Goal: Transaction & Acquisition: Purchase product/service

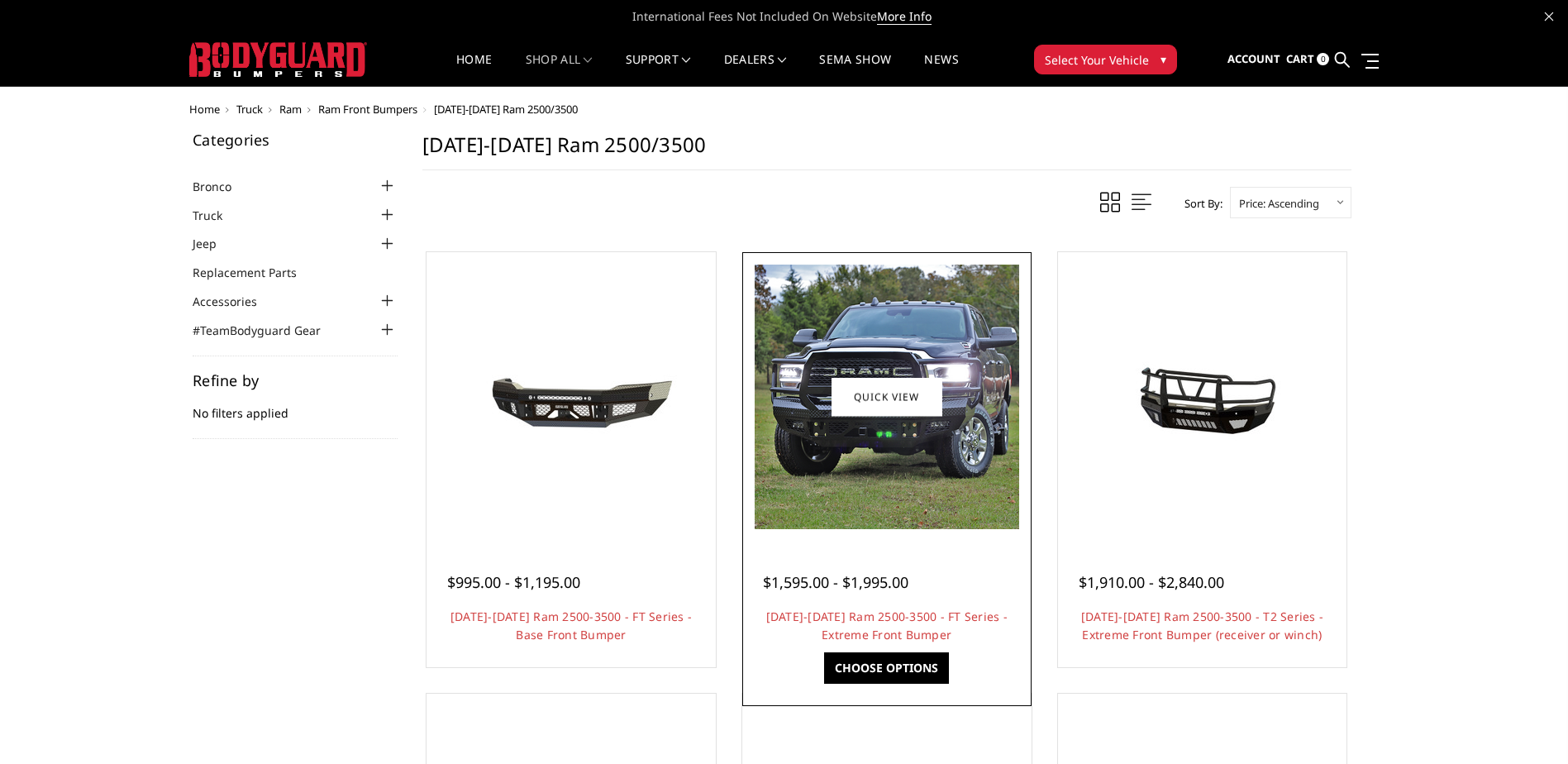
click at [854, 529] on div at bounding box center [887, 397] width 281 height 281
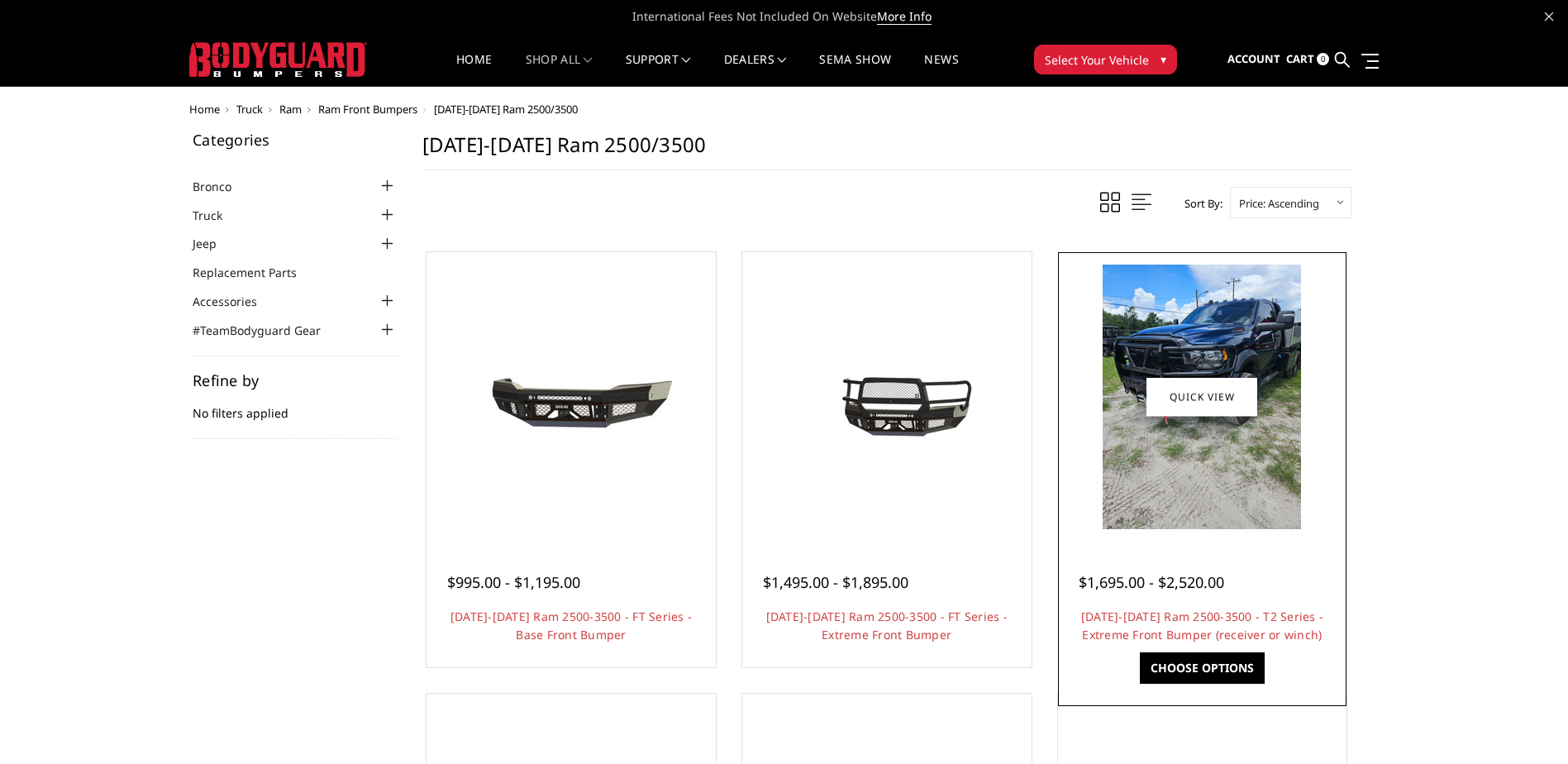
click at [1240, 464] on img at bounding box center [1202, 397] width 199 height 265
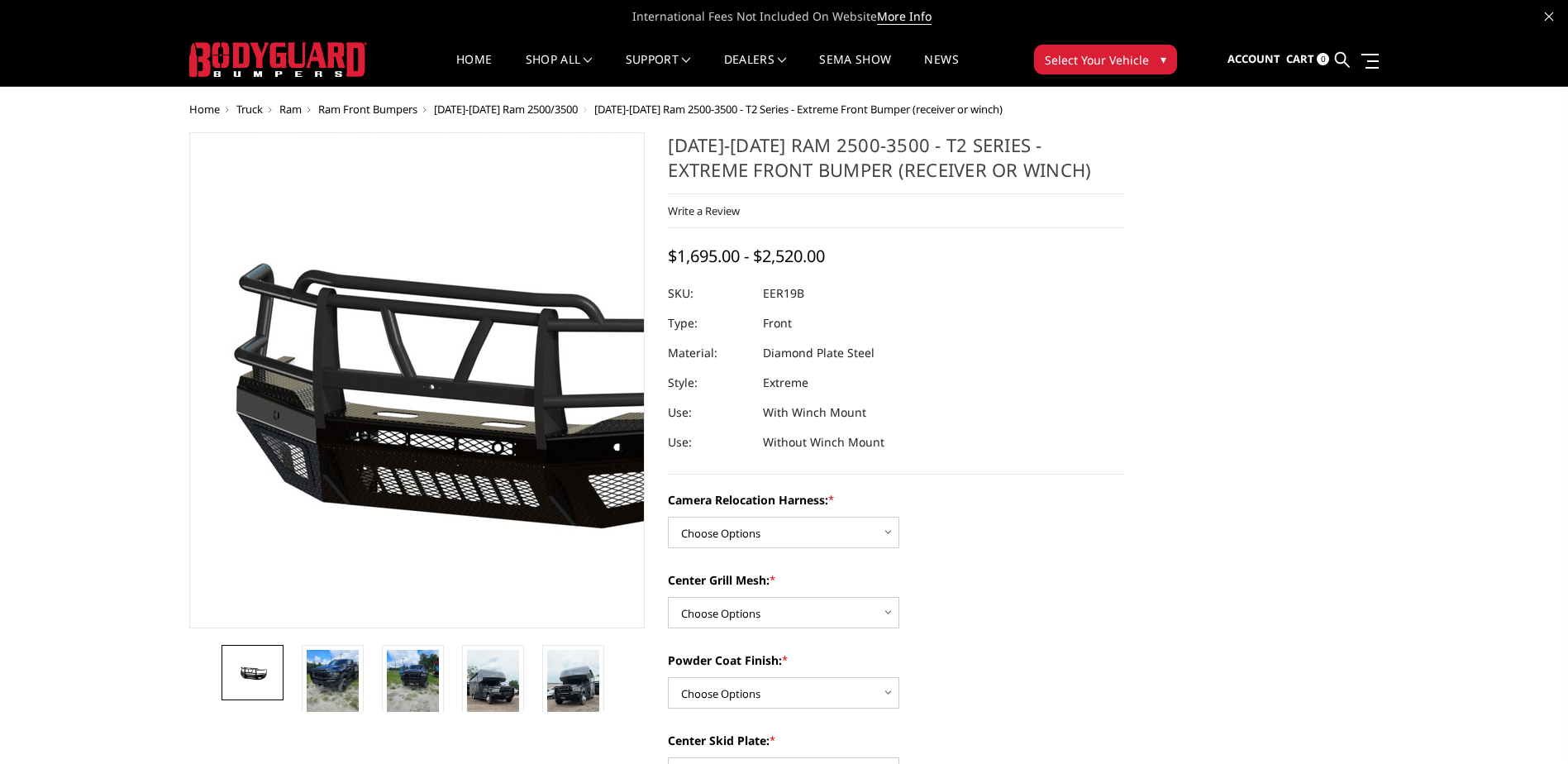
scroll to position [83, 0]
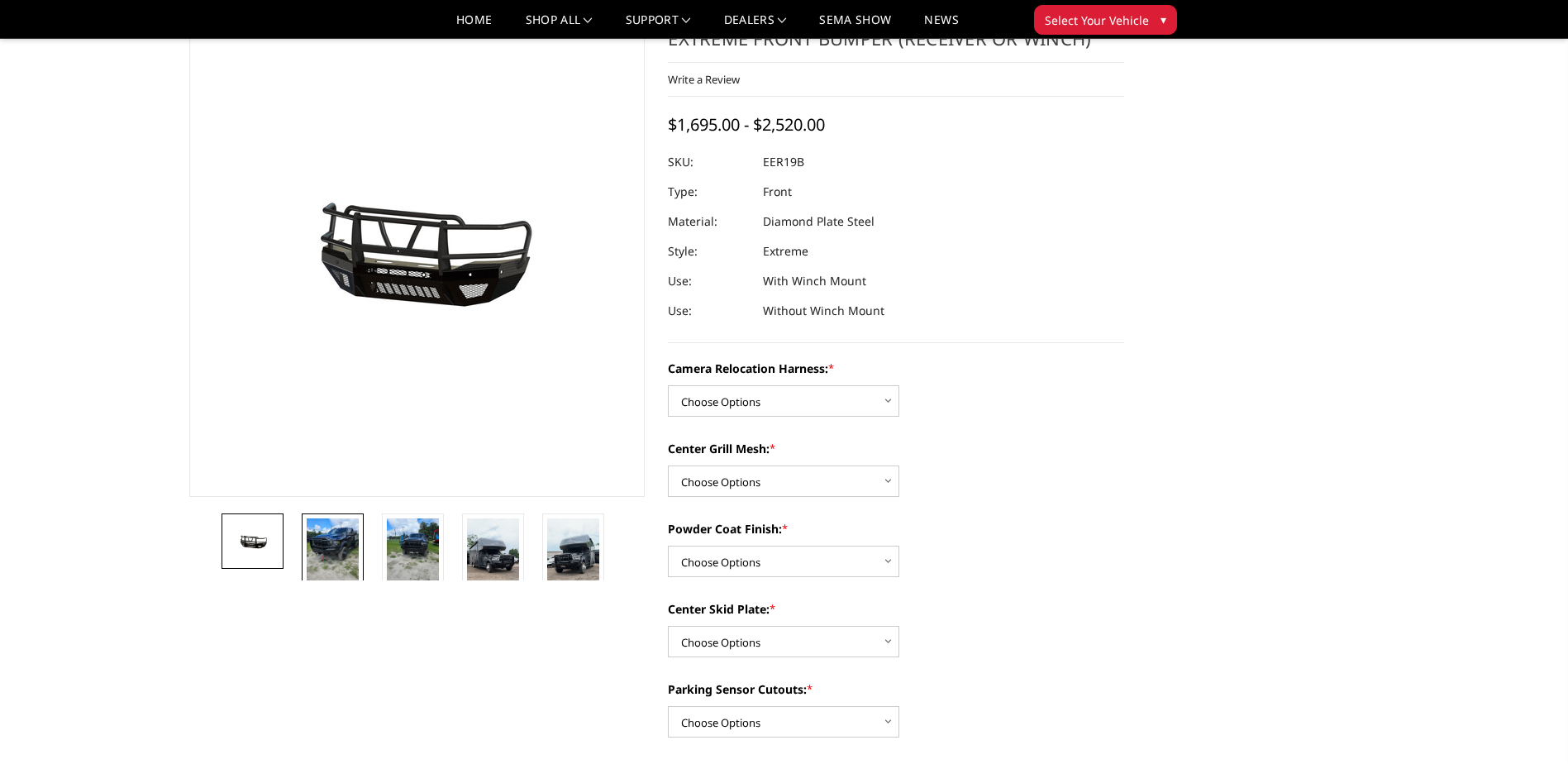
click at [339, 542] on img at bounding box center [332, 553] width 52 height 70
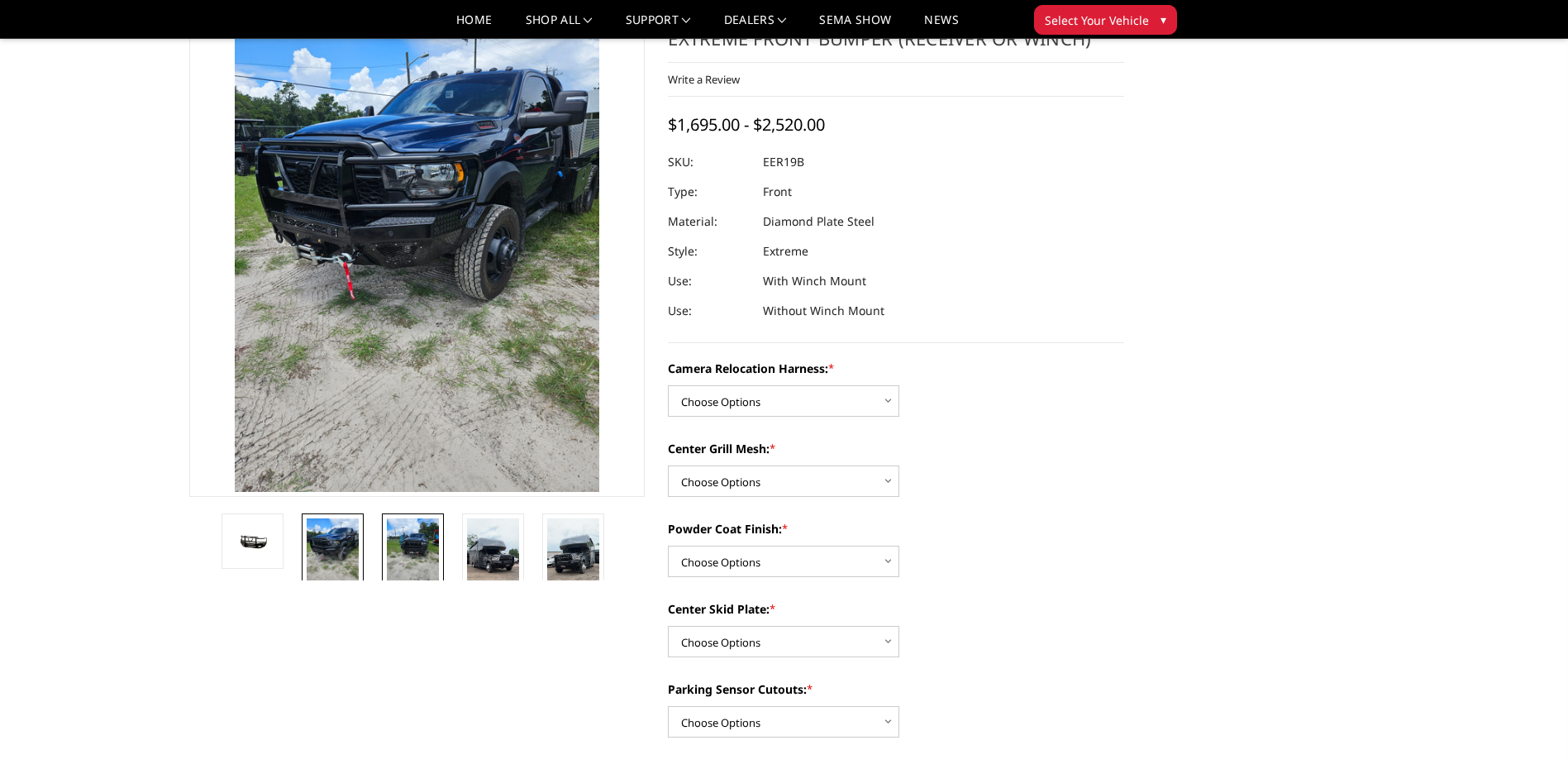
click at [413, 546] on img at bounding box center [413, 553] width 52 height 70
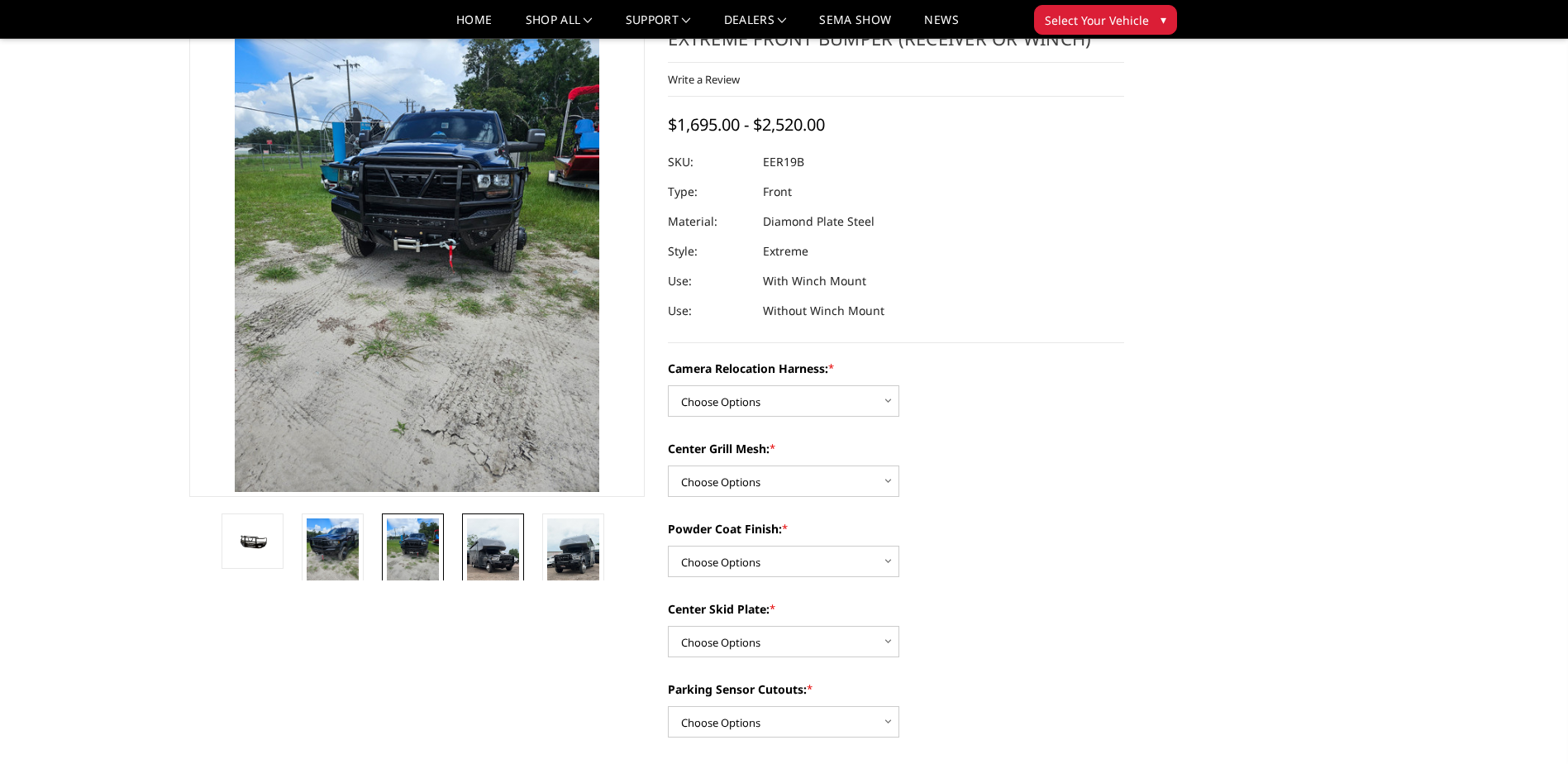
click at [489, 547] on img at bounding box center [493, 564] width 52 height 93
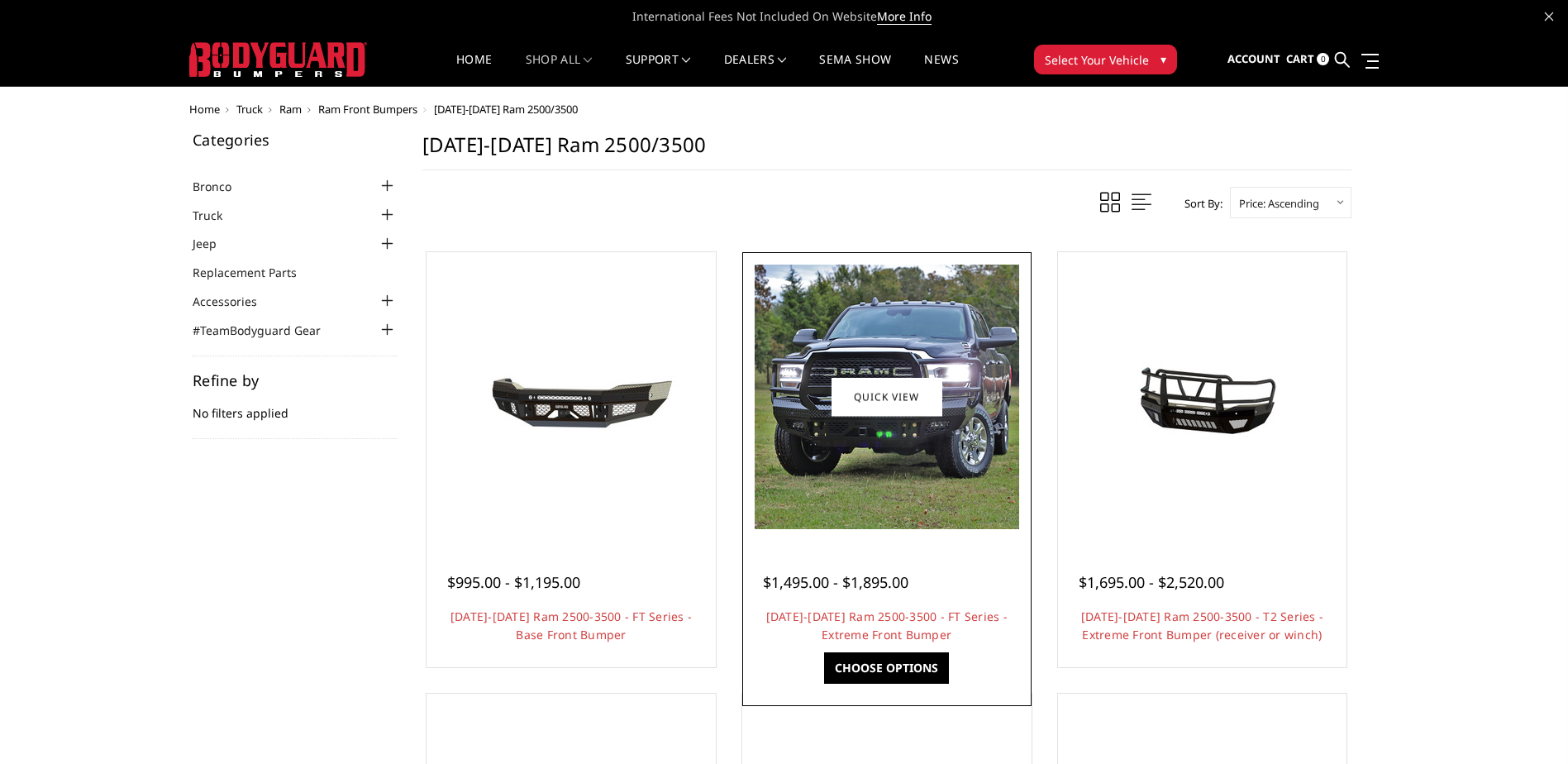
click at [846, 467] on img at bounding box center [887, 397] width 265 height 265
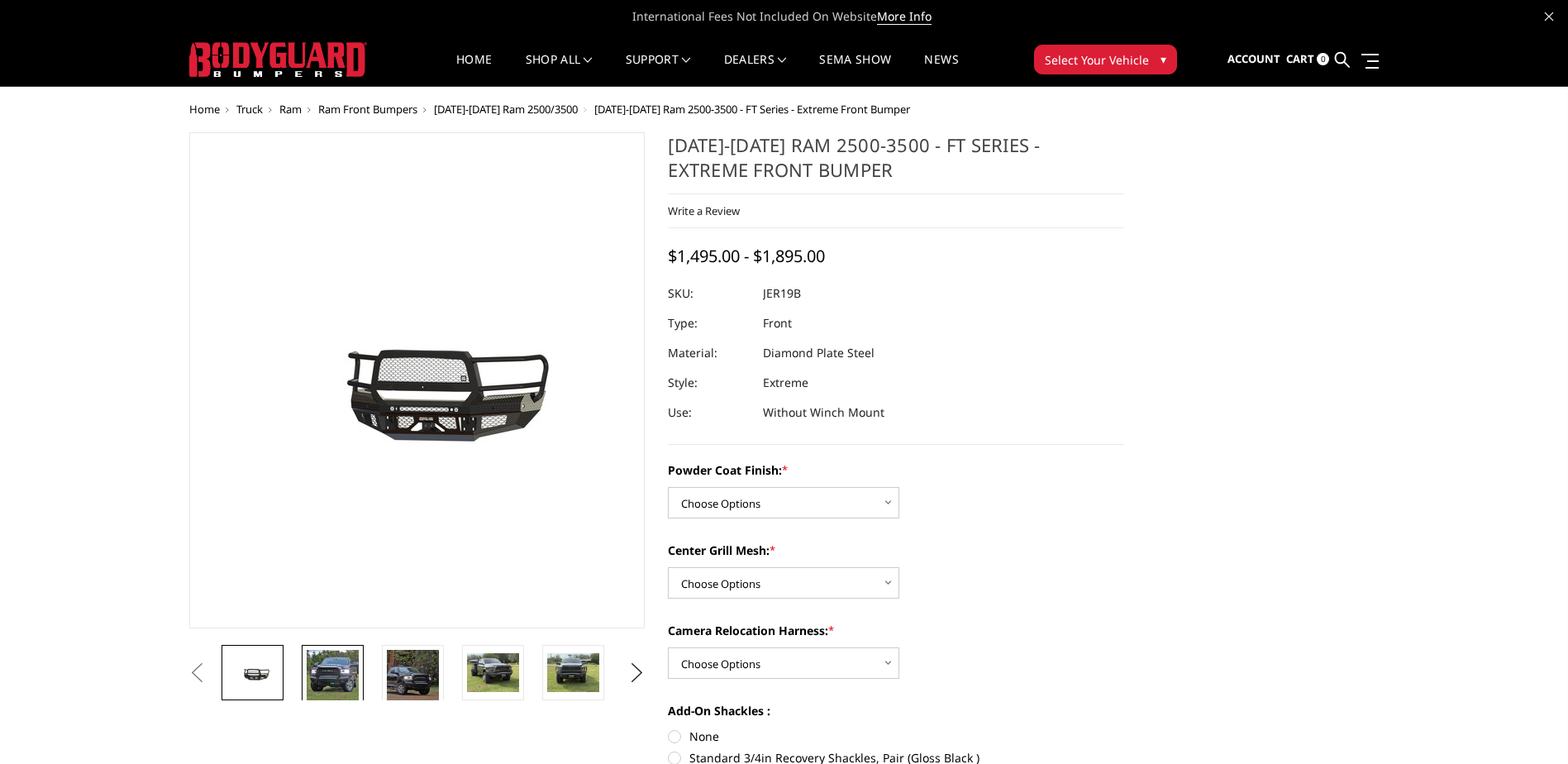
click at [336, 660] on img at bounding box center [332, 675] width 52 height 52
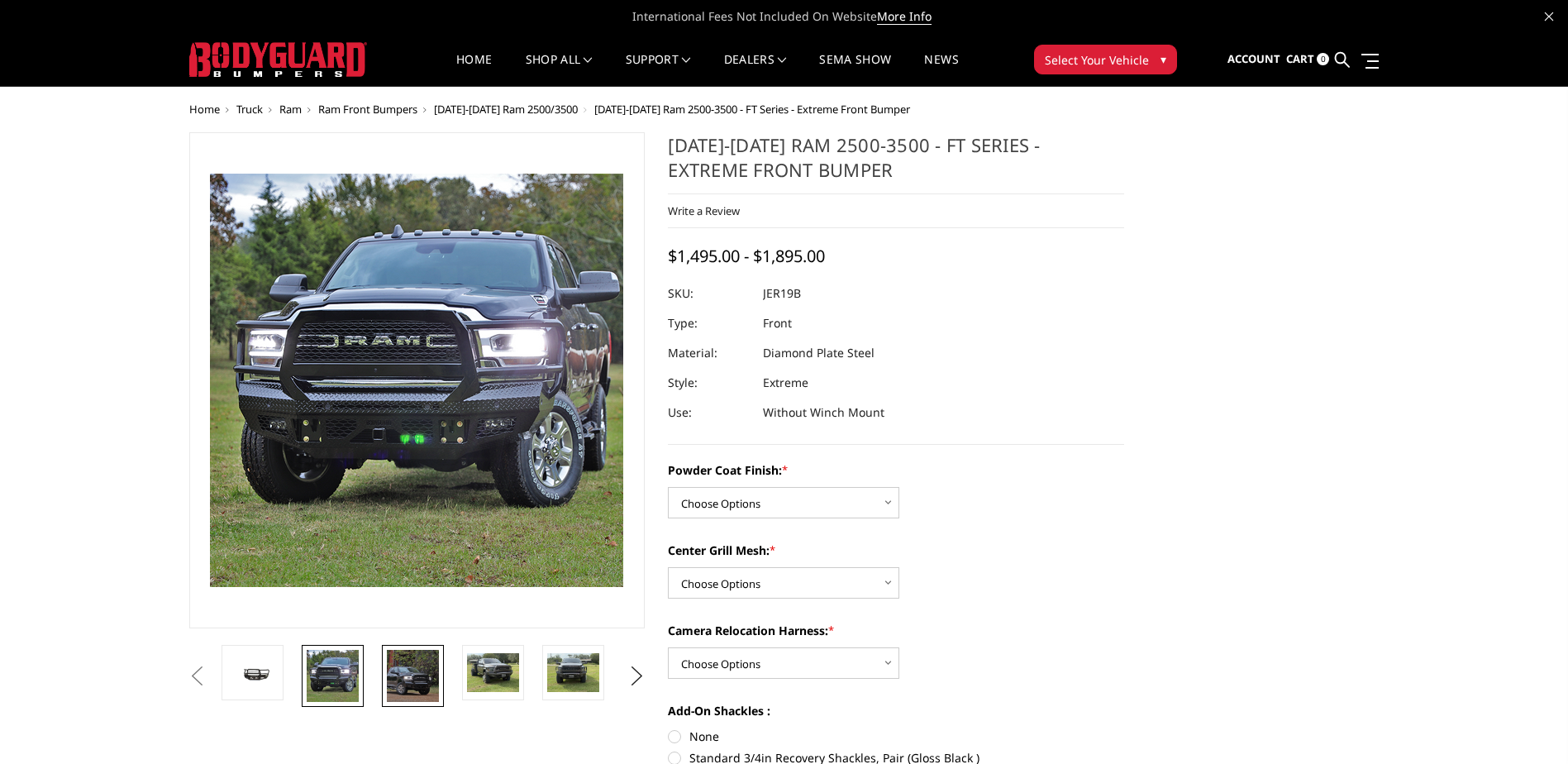
click at [395, 666] on img at bounding box center [413, 675] width 52 height 52
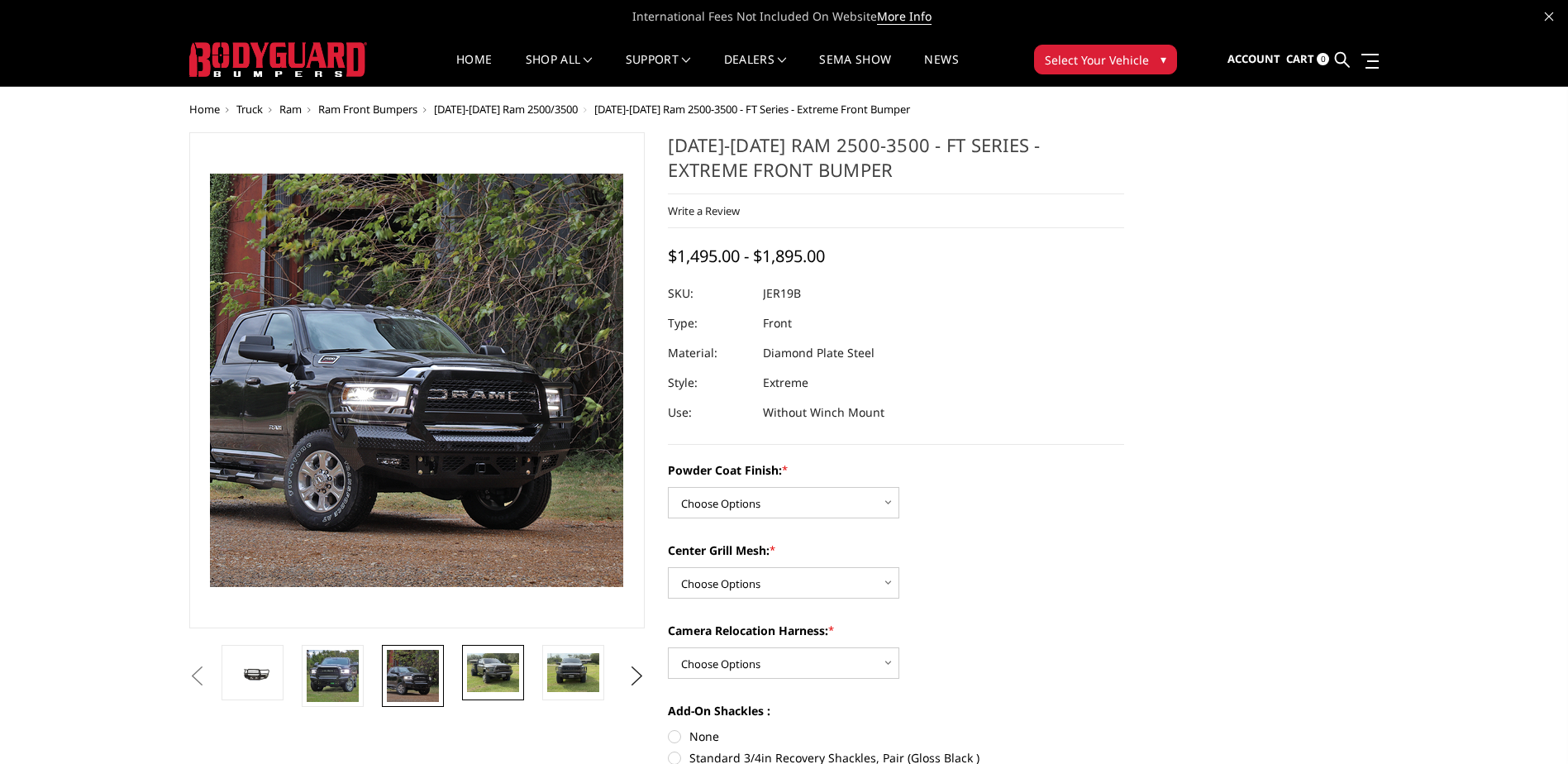
click at [490, 679] on img at bounding box center [493, 672] width 52 height 39
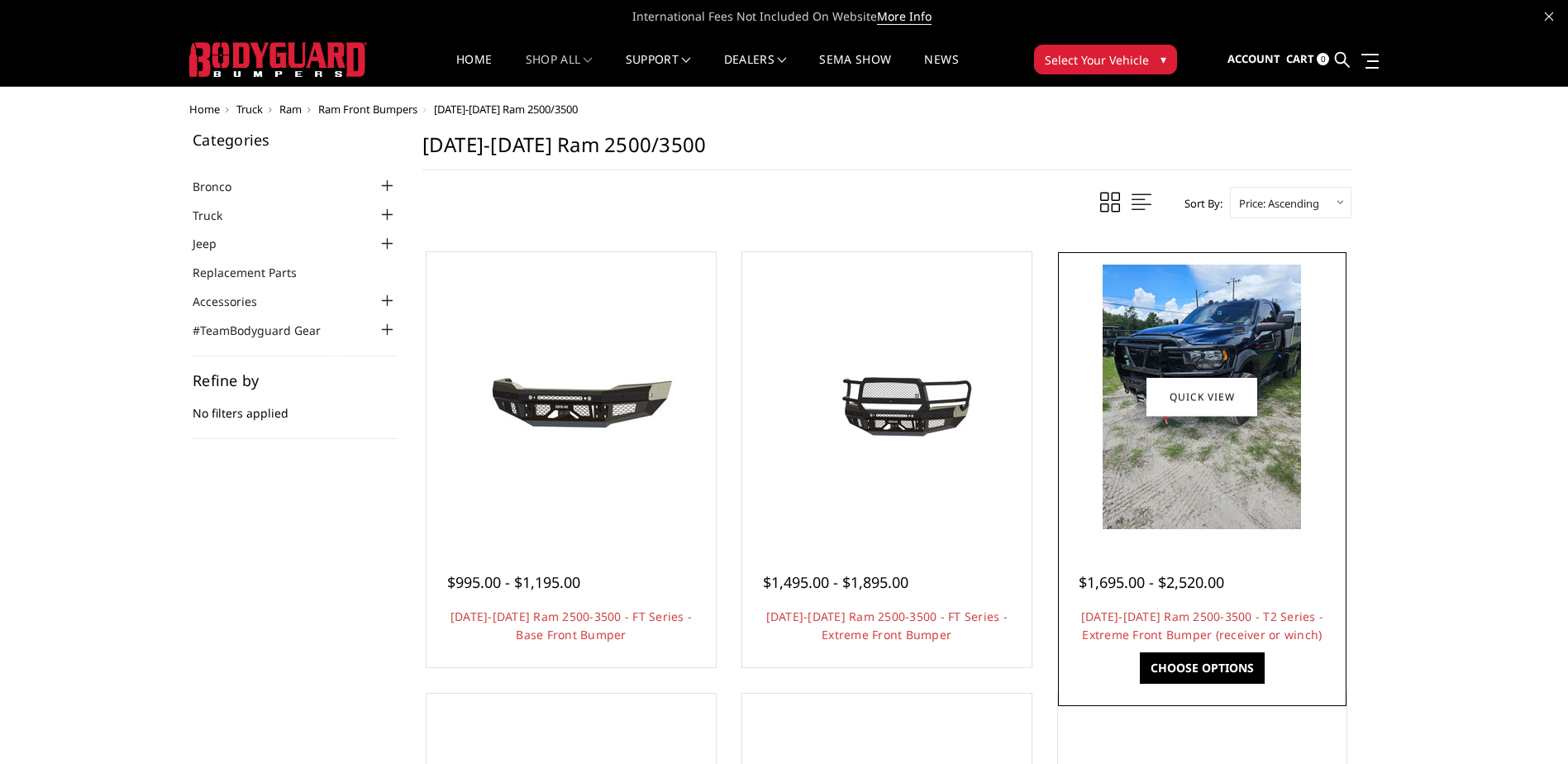
click at [1219, 450] on img at bounding box center [1202, 397] width 199 height 265
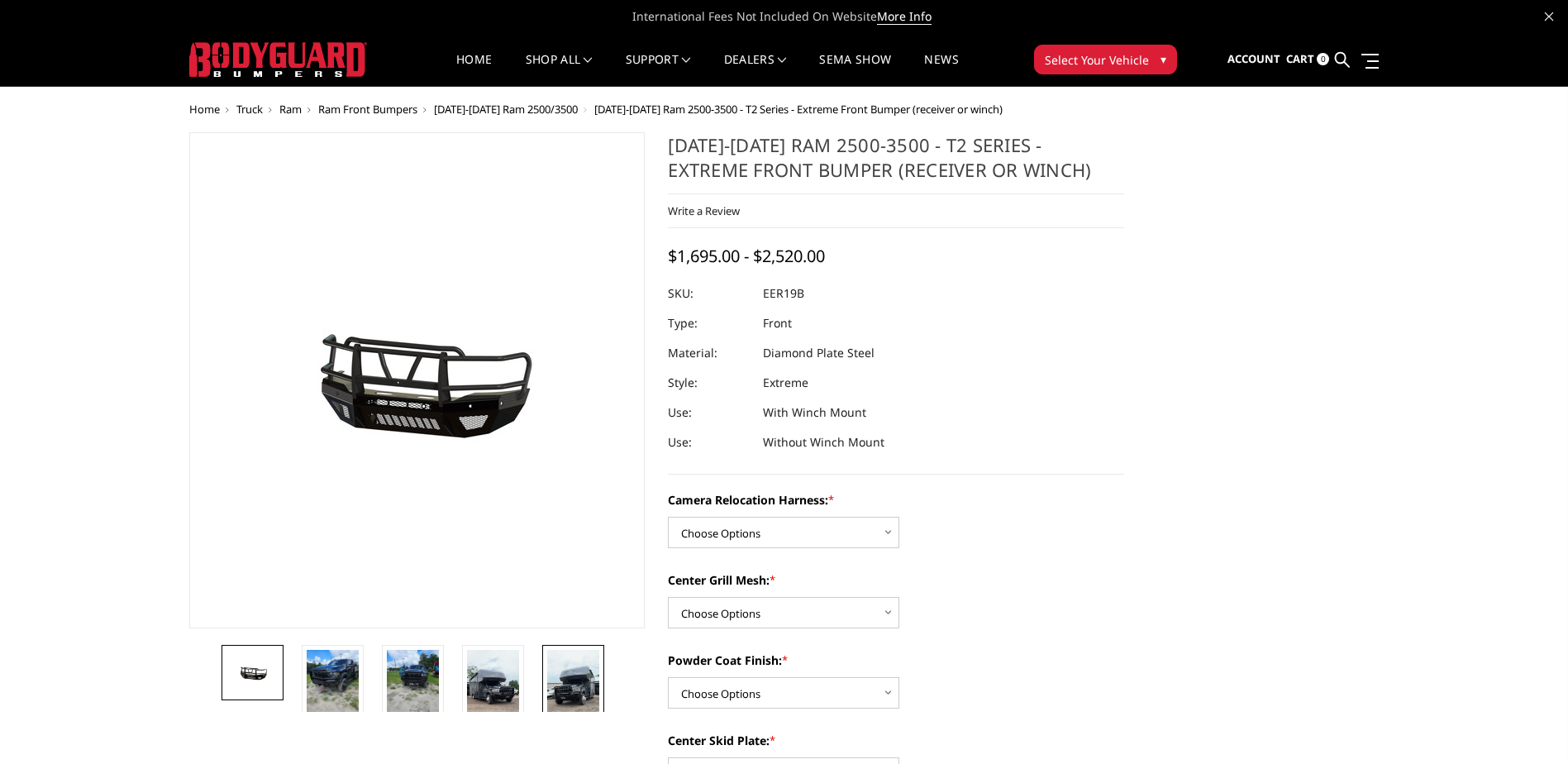
click at [578, 677] on img at bounding box center [573, 695] width 52 height 93
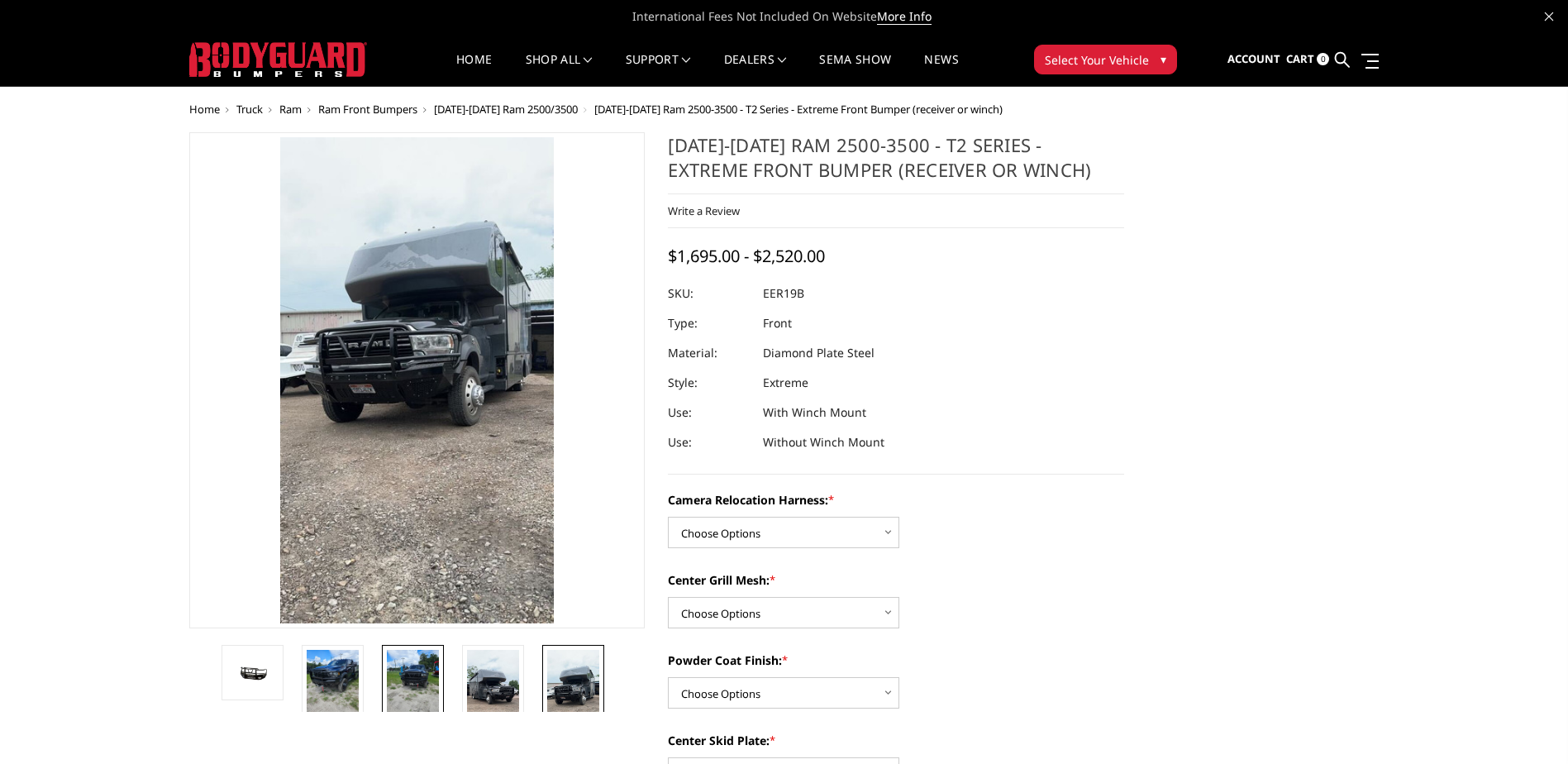
click at [422, 677] on img at bounding box center [413, 684] width 52 height 70
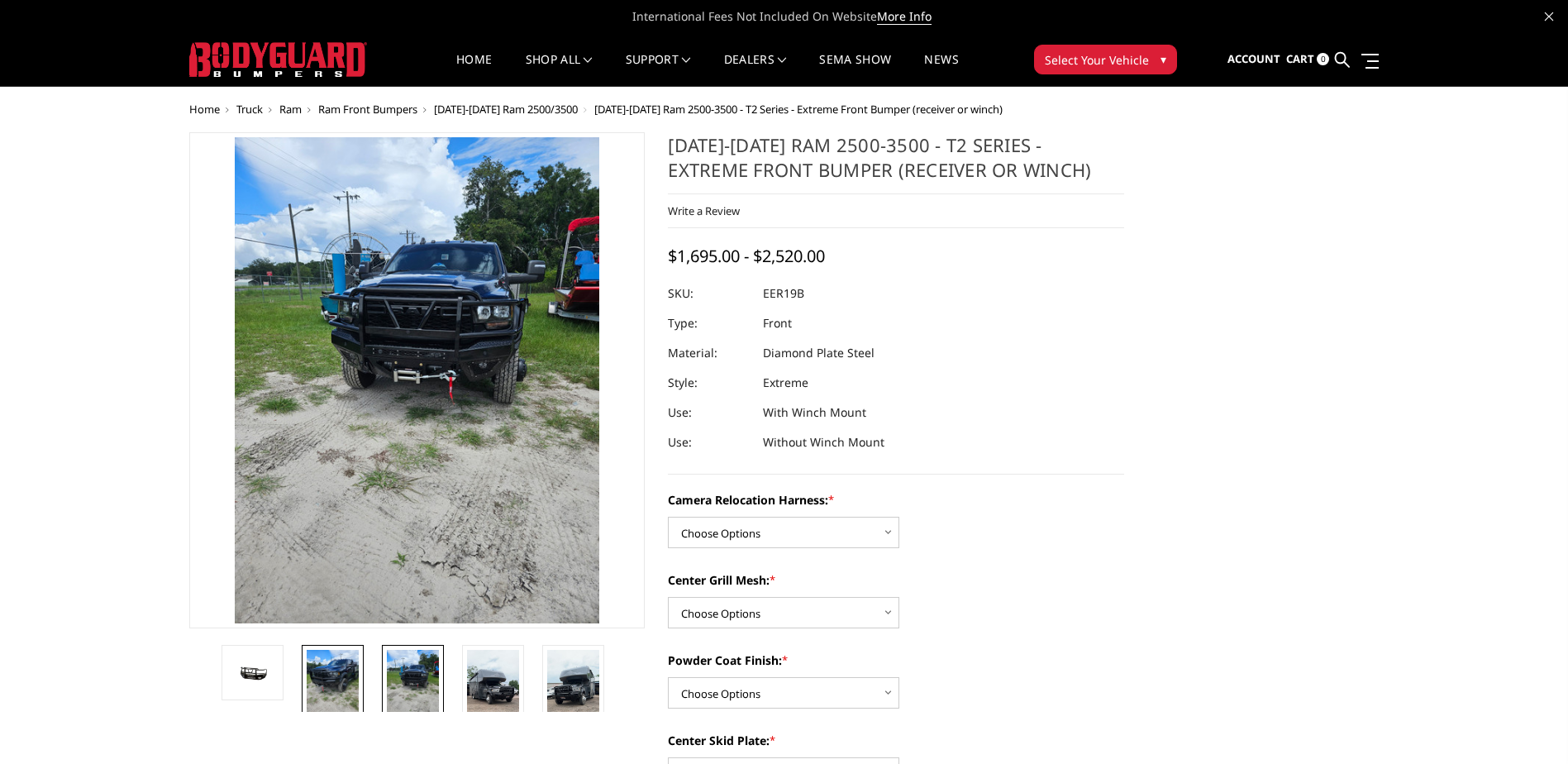
click at [303, 678] on link at bounding box center [332, 684] width 62 height 79
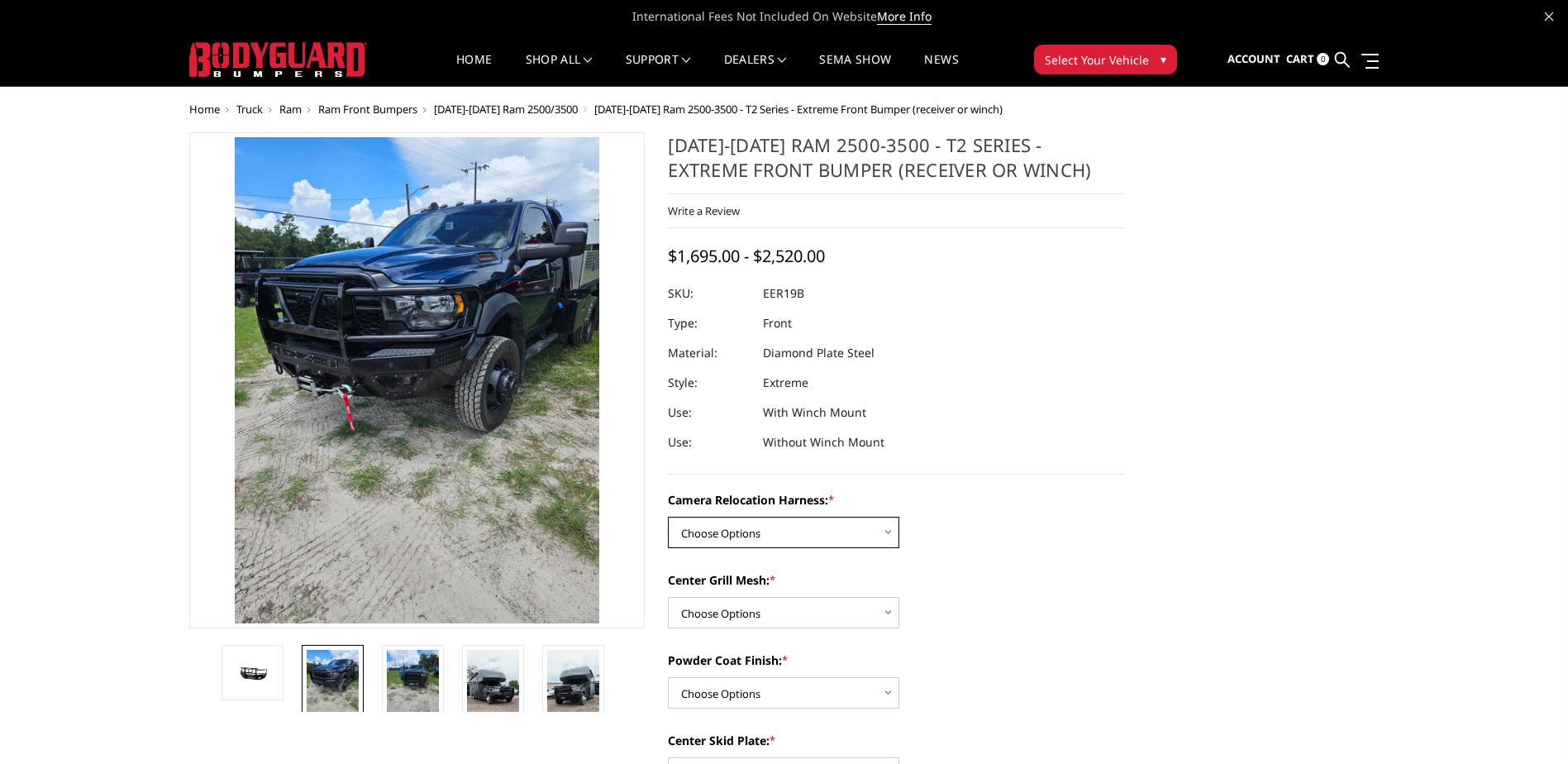
click at [867, 524] on select "Choose Options Without camera harness With camera harness" at bounding box center [784, 532] width 232 height 31
select select "3820"
click at [668, 517] on select "Choose Options Without camera harness With camera harness" at bounding box center [784, 532] width 232 height 31
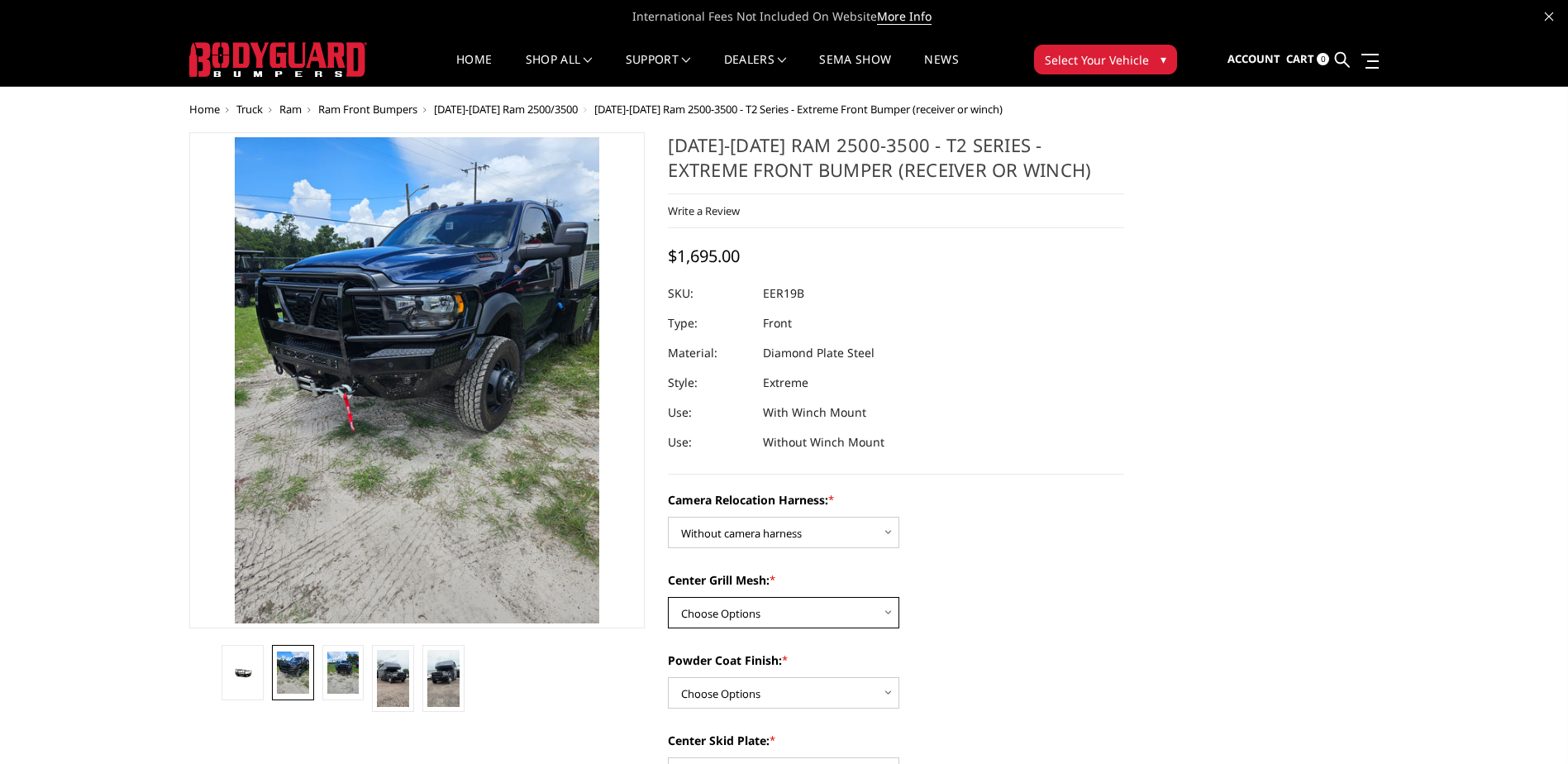
click at [795, 613] on select "Choose Options Without expanded metal With expanded metal" at bounding box center [784, 612] width 232 height 31
select select "3817"
click at [668, 597] on select "Choose Options Without expanded metal With expanded metal" at bounding box center [784, 612] width 232 height 31
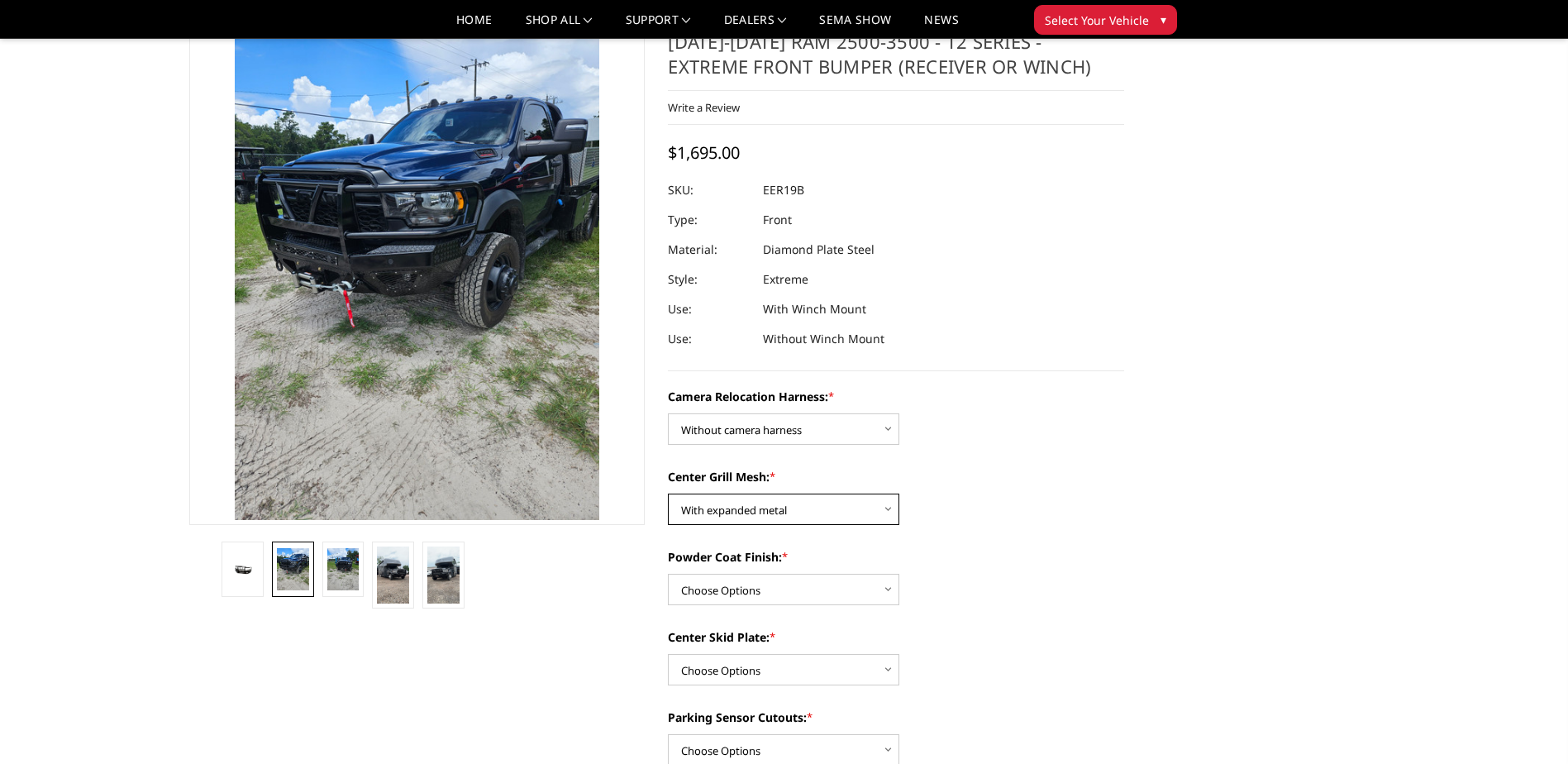
scroll to position [83, 0]
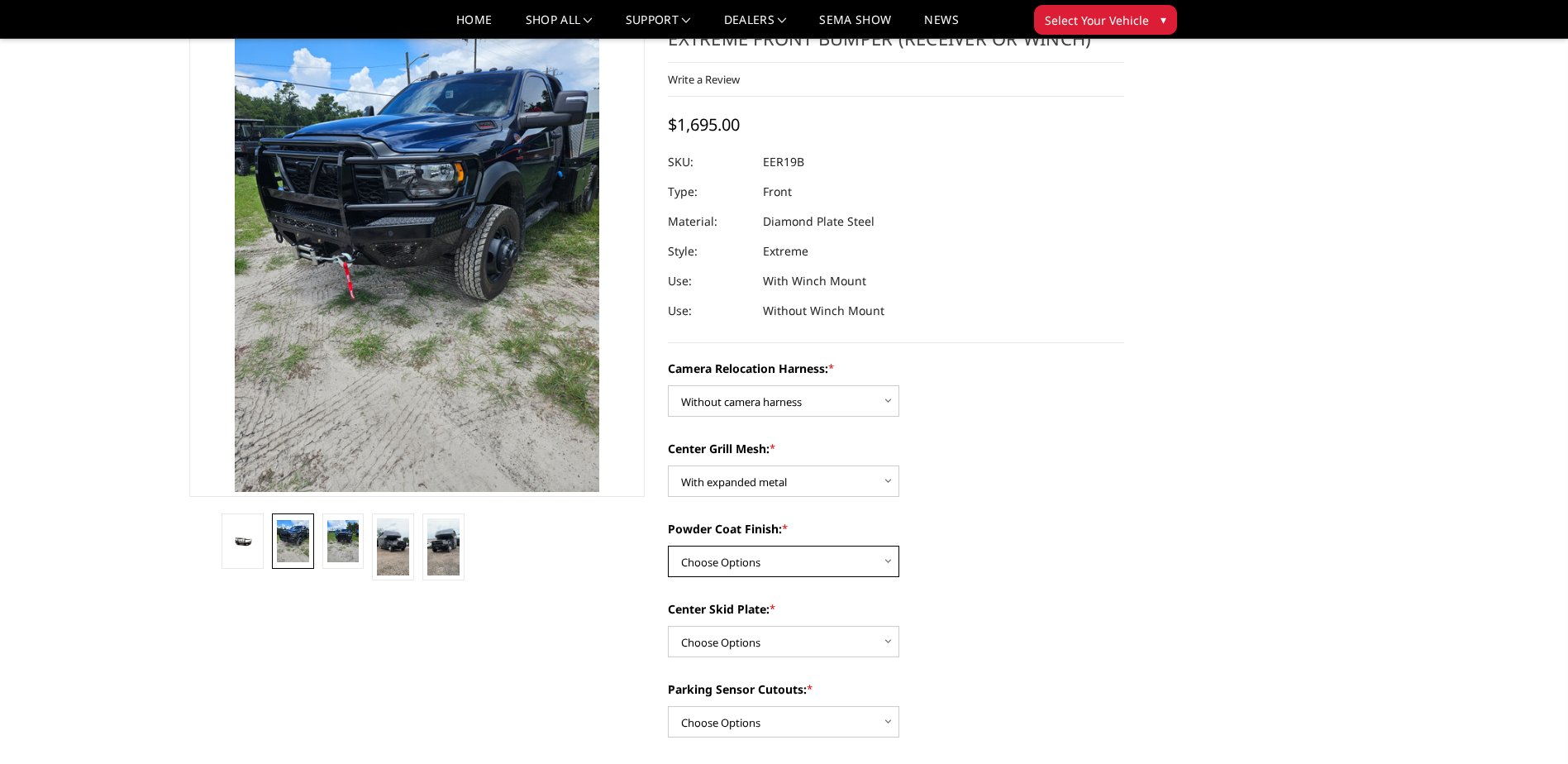
click at [781, 558] on select "Choose Options Textured Black Powder Coat Gloss Black Powder Coat Bare Metal" at bounding box center [784, 561] width 232 height 31
select select "3815"
click at [668, 545] on select "Choose Options Textured Black Powder Coat Gloss Black Powder Coat Bare Metal" at bounding box center [784, 561] width 232 height 31
click at [800, 641] on select "Choose Options Winch Mount Skid Plate Standard Skid Plate (included) 2" Receive…" at bounding box center [784, 641] width 232 height 31
select select "3813"
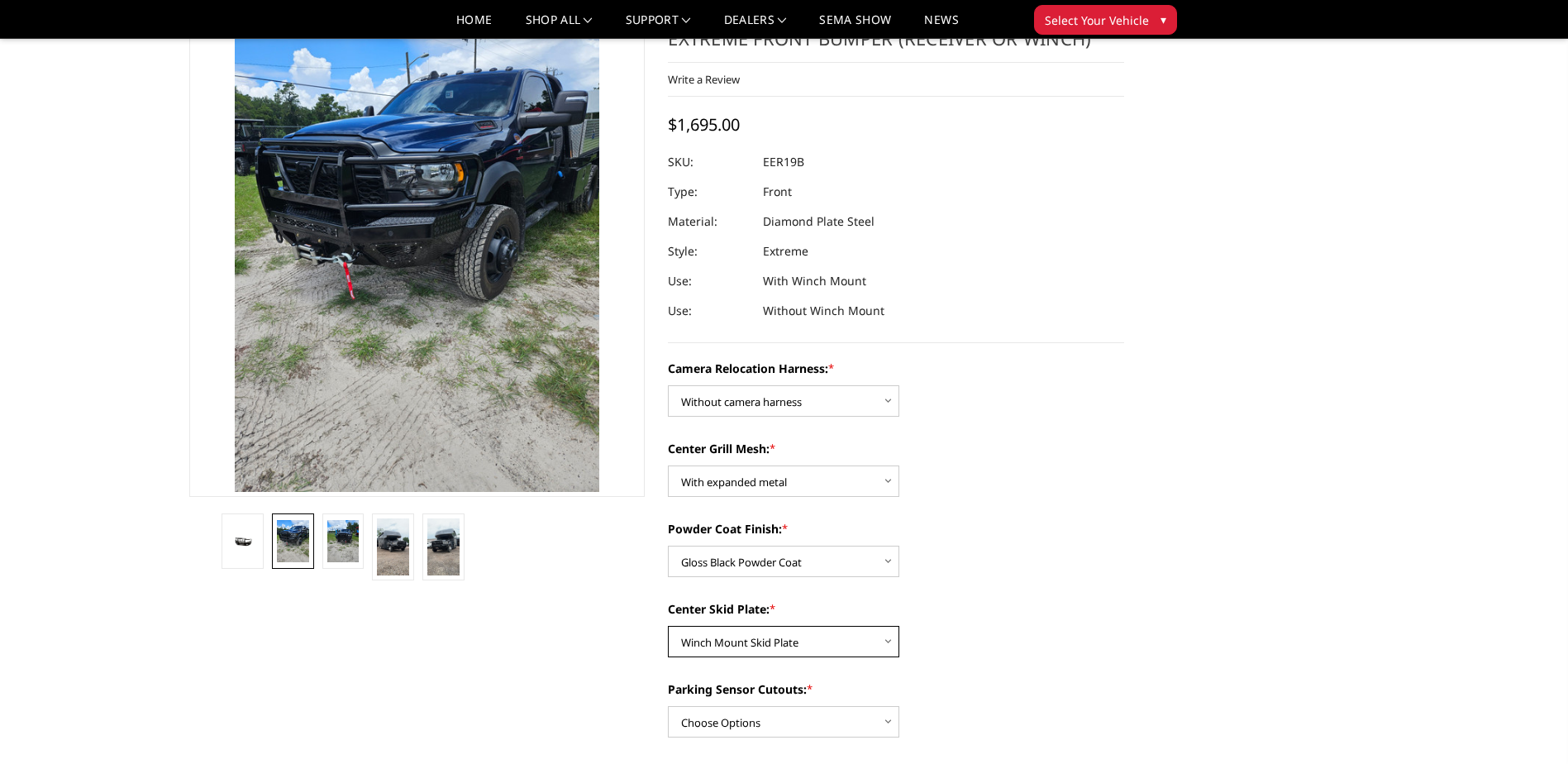
click at [668, 625] on select "Choose Options Winch Mount Skid Plate Standard Skid Plate (included) 2" Receive…" at bounding box center [784, 641] width 232 height 31
click at [959, 613] on label "Center Skid Plate: *" at bounding box center [896, 609] width 456 height 17
click at [899, 625] on select "Choose Options Winch Mount Skid Plate Standard Skid Plate (included) 2" Receive…" at bounding box center [784, 641] width 232 height 31
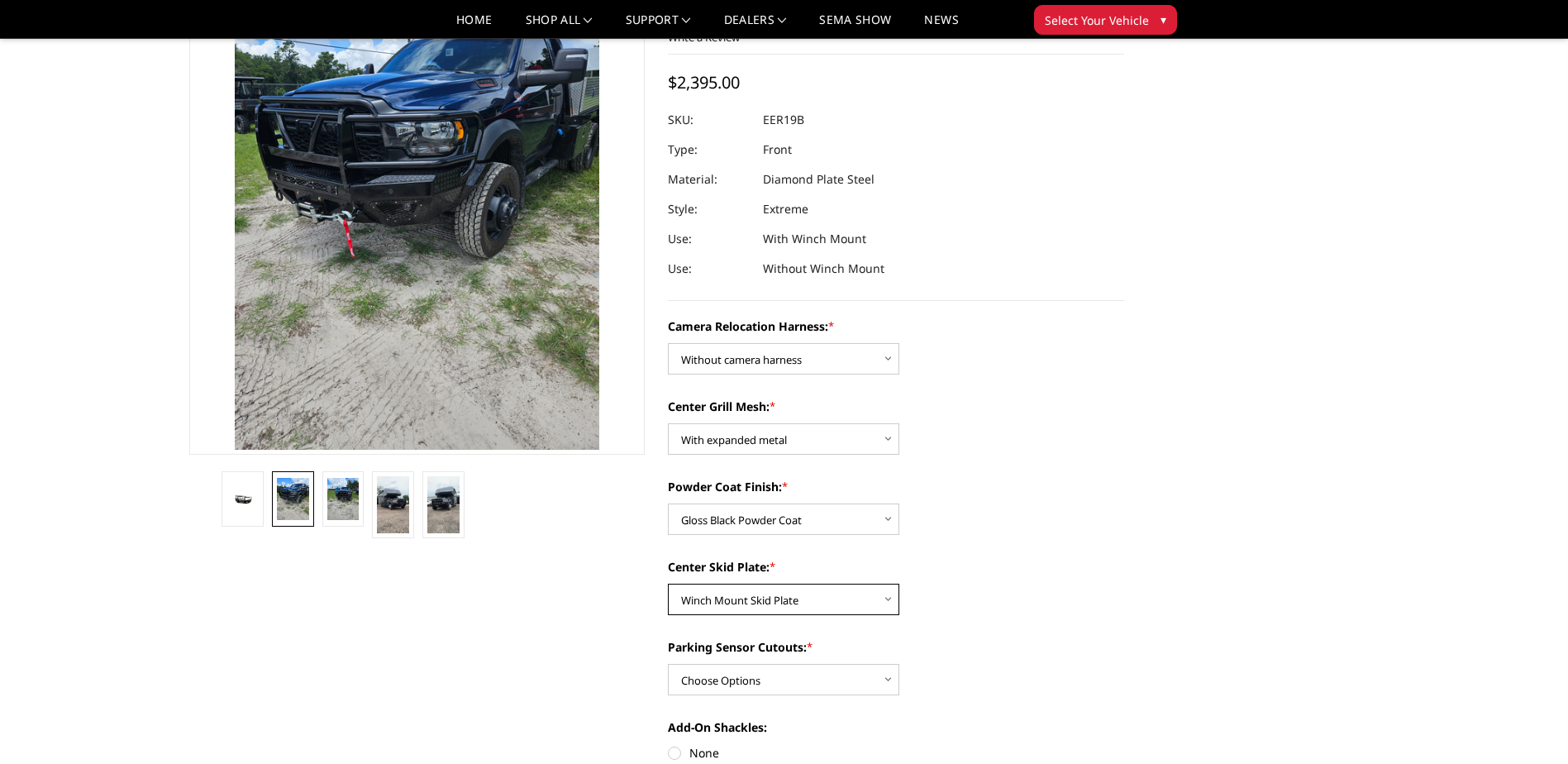
scroll to position [165, 0]
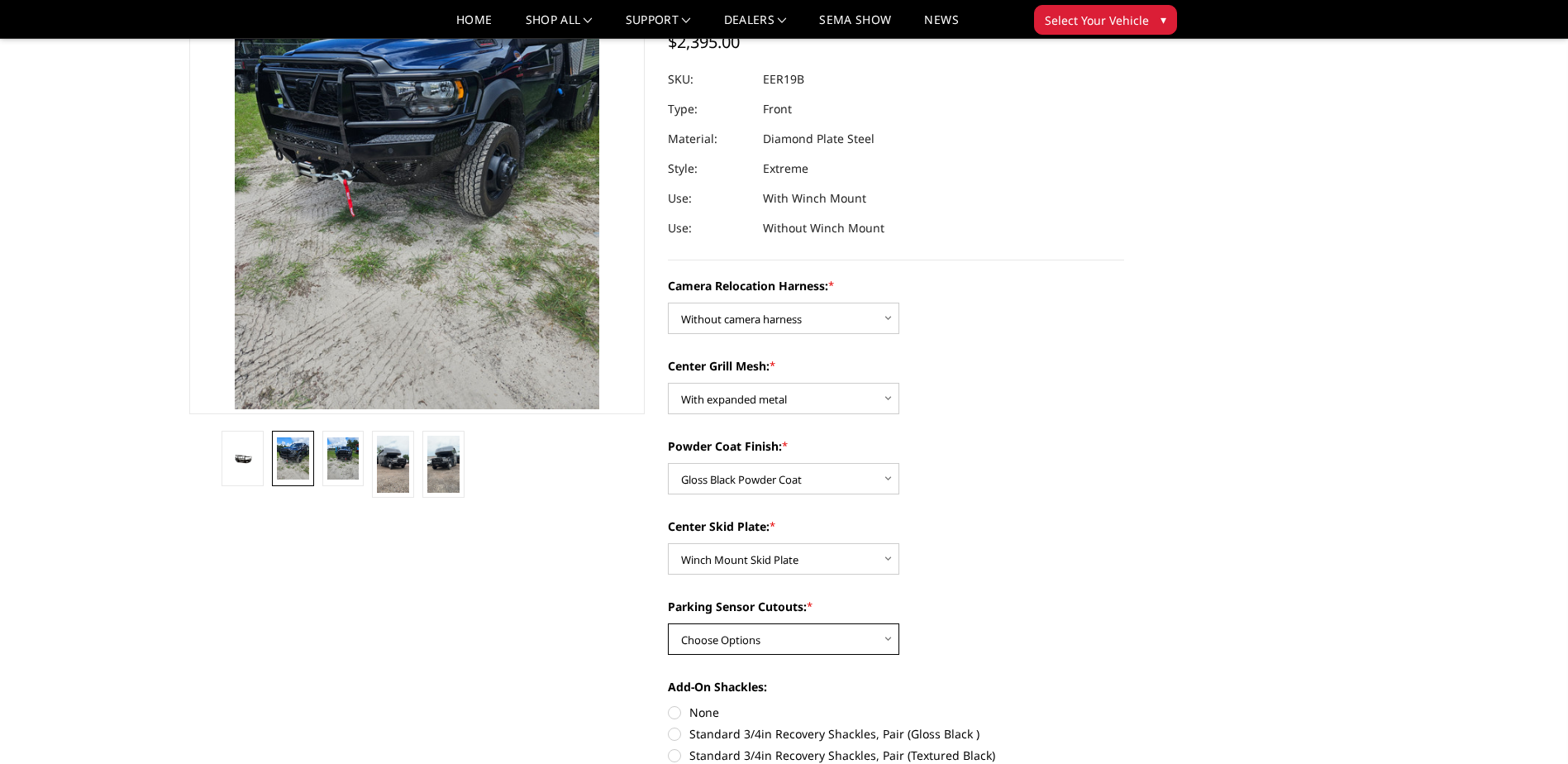
click at [838, 643] on select "Choose Options Yes - With Parking Sensor Cutouts" at bounding box center [784, 639] width 232 height 31
select select "3810"
click at [668, 623] on select "Choose Options Yes - With Parking Sensor Cutouts" at bounding box center [784, 639] width 232 height 31
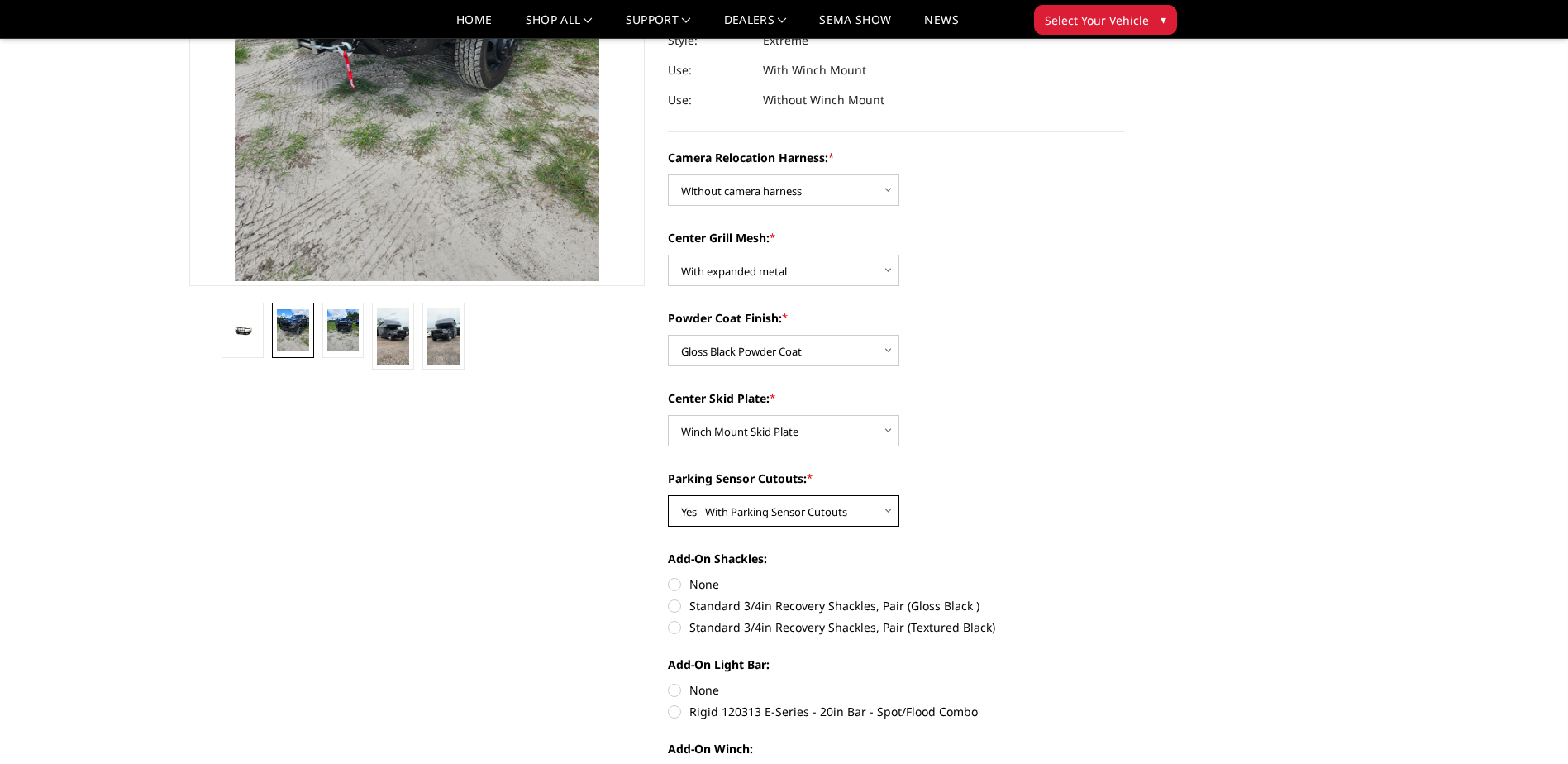
scroll to position [331, 0]
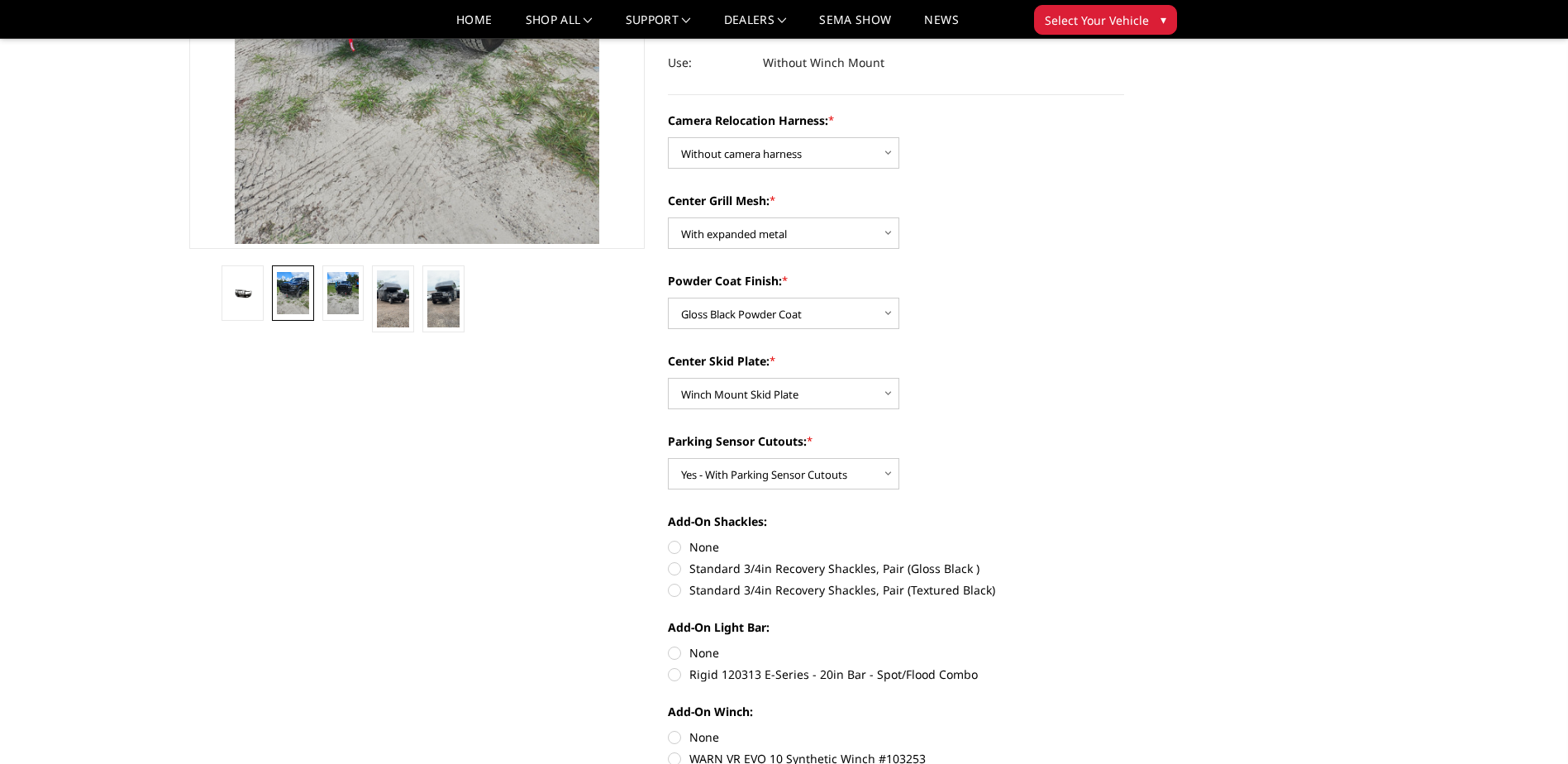
click at [677, 546] on label "None" at bounding box center [896, 546] width 456 height 17
click at [669, 539] on input "None" at bounding box center [668, 538] width 1 height 1
radio input "true"
click at [675, 649] on label "None" at bounding box center [896, 652] width 456 height 17
click at [669, 644] on input "None" at bounding box center [668, 644] width 1 height 1
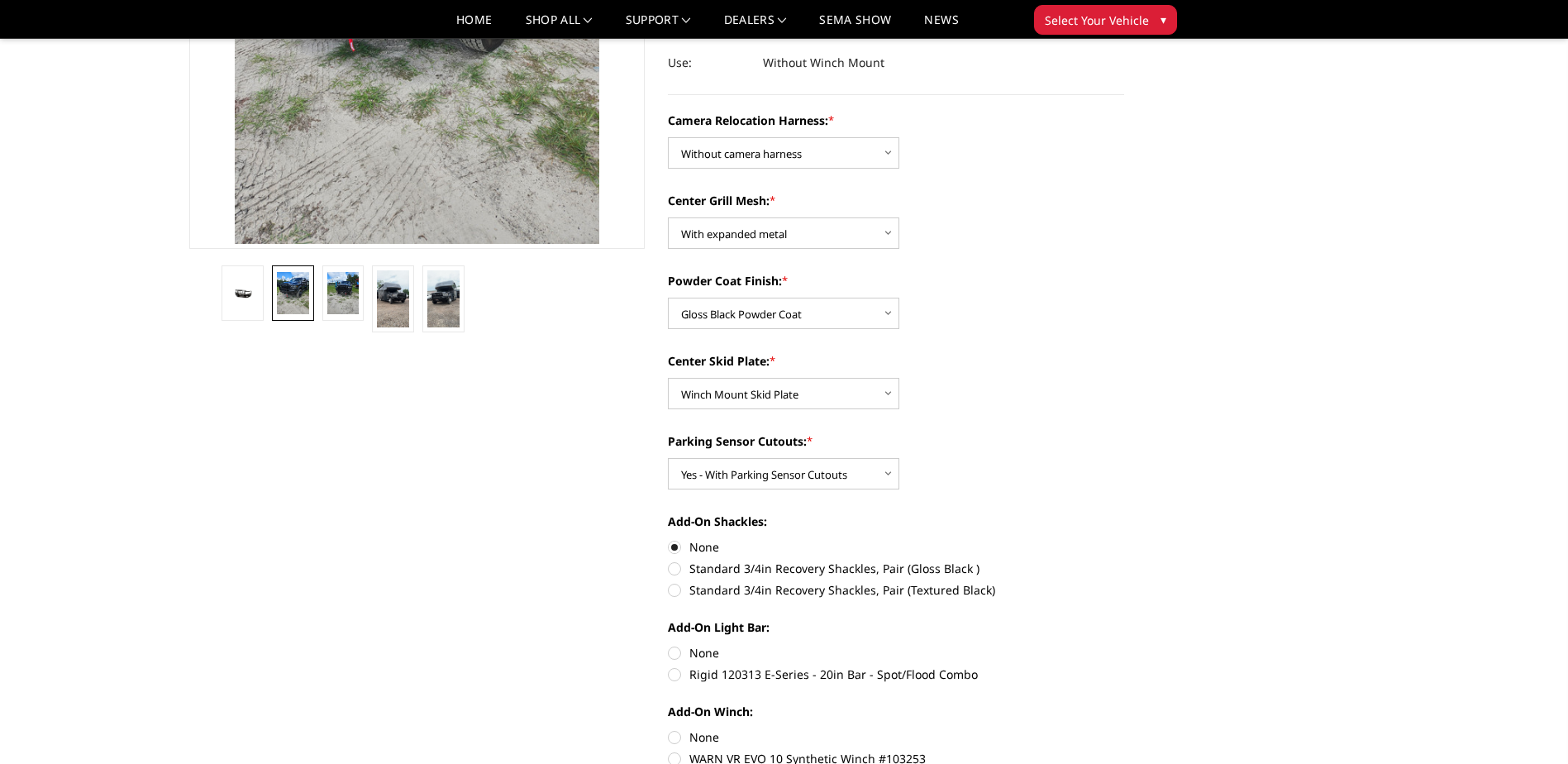
radio input "true"
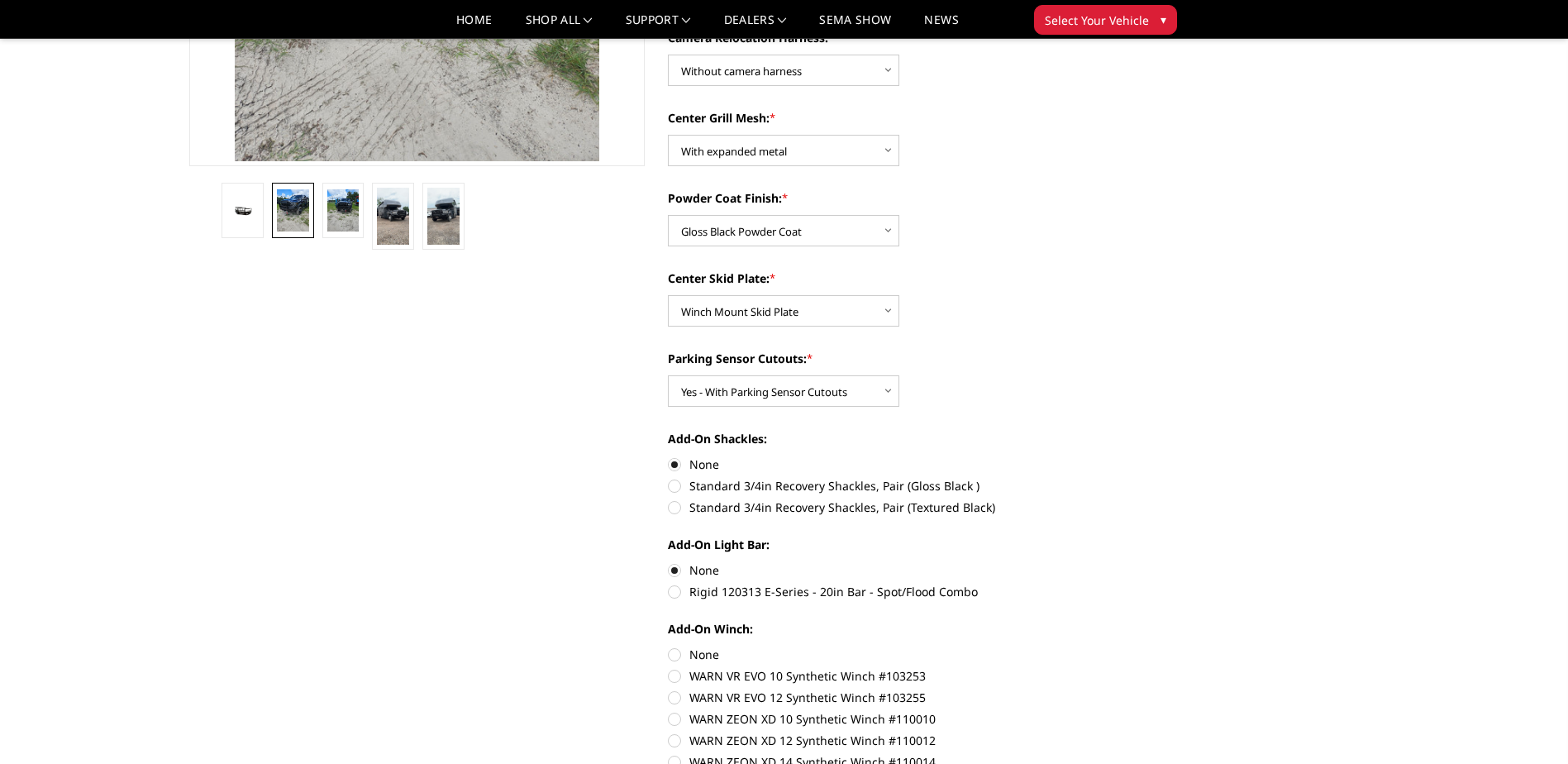
scroll to position [496, 0]
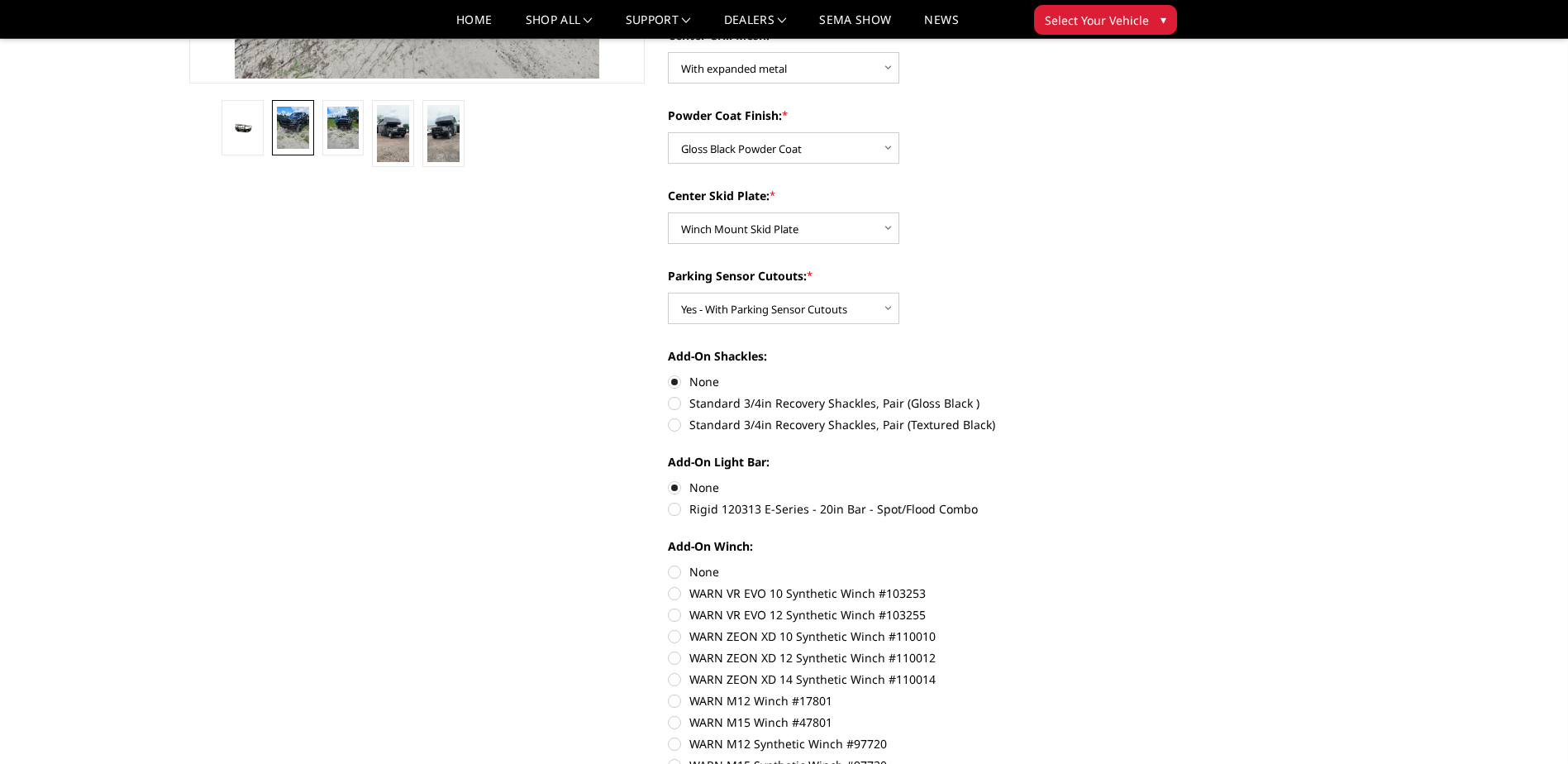
click at [674, 573] on label "None" at bounding box center [896, 571] width 456 height 17
click at [669, 564] on input "None" at bounding box center [668, 563] width 1 height 1
radio input "true"
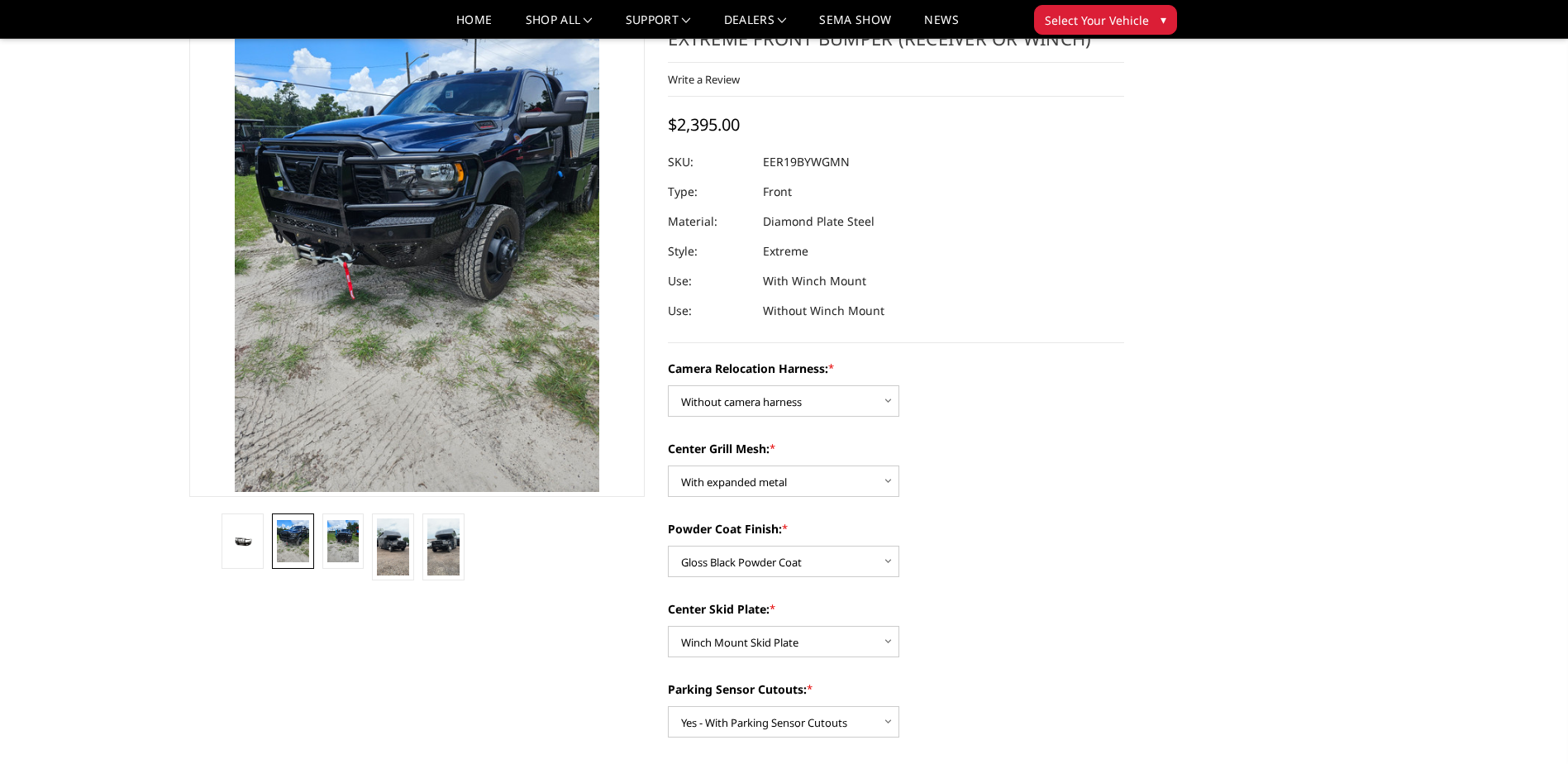
scroll to position [0, 0]
